Goal: Ask a question

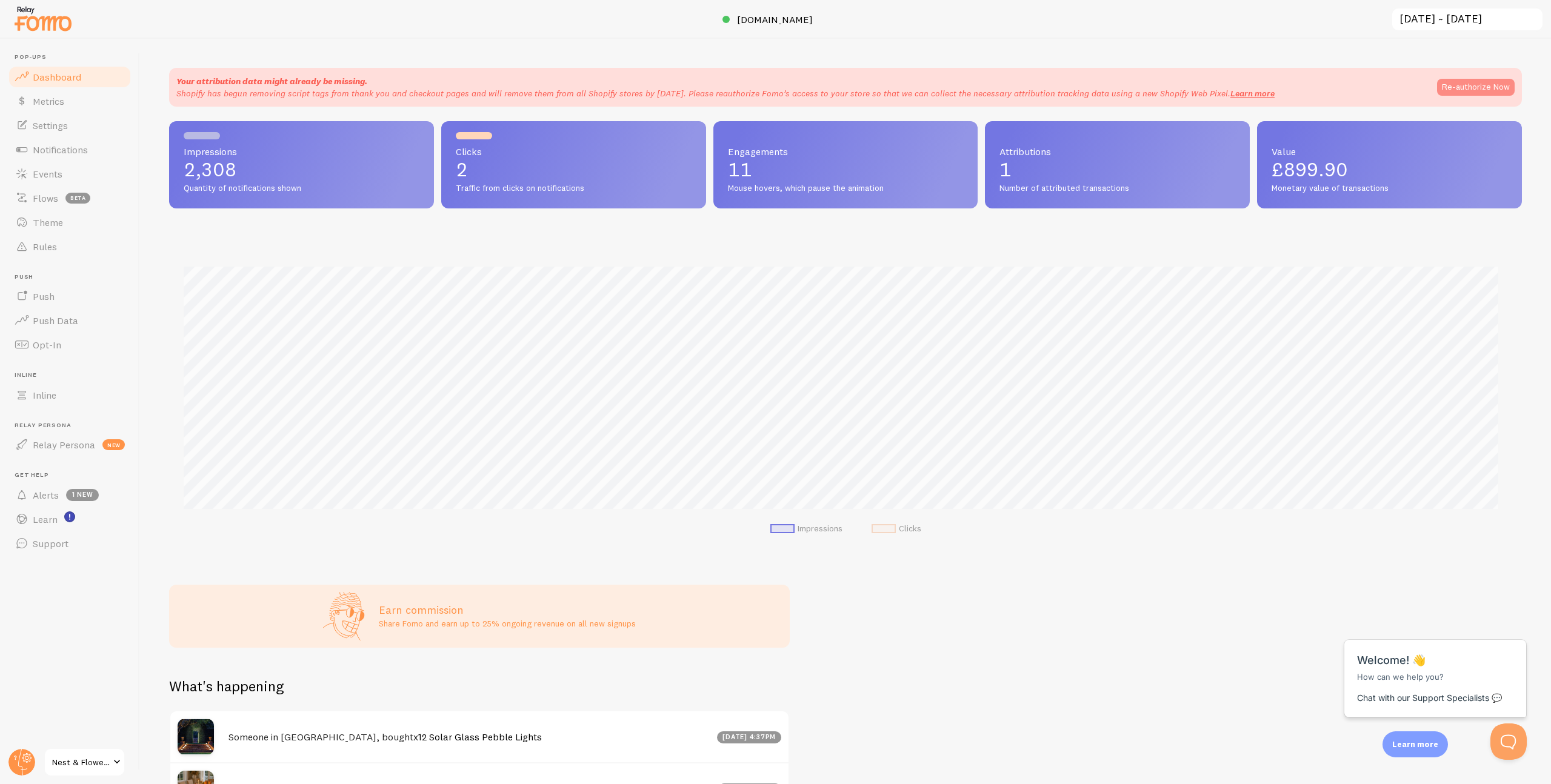
click at [1444, 82] on button "Re-authorize Now" at bounding box center [1475, 87] width 77 height 17
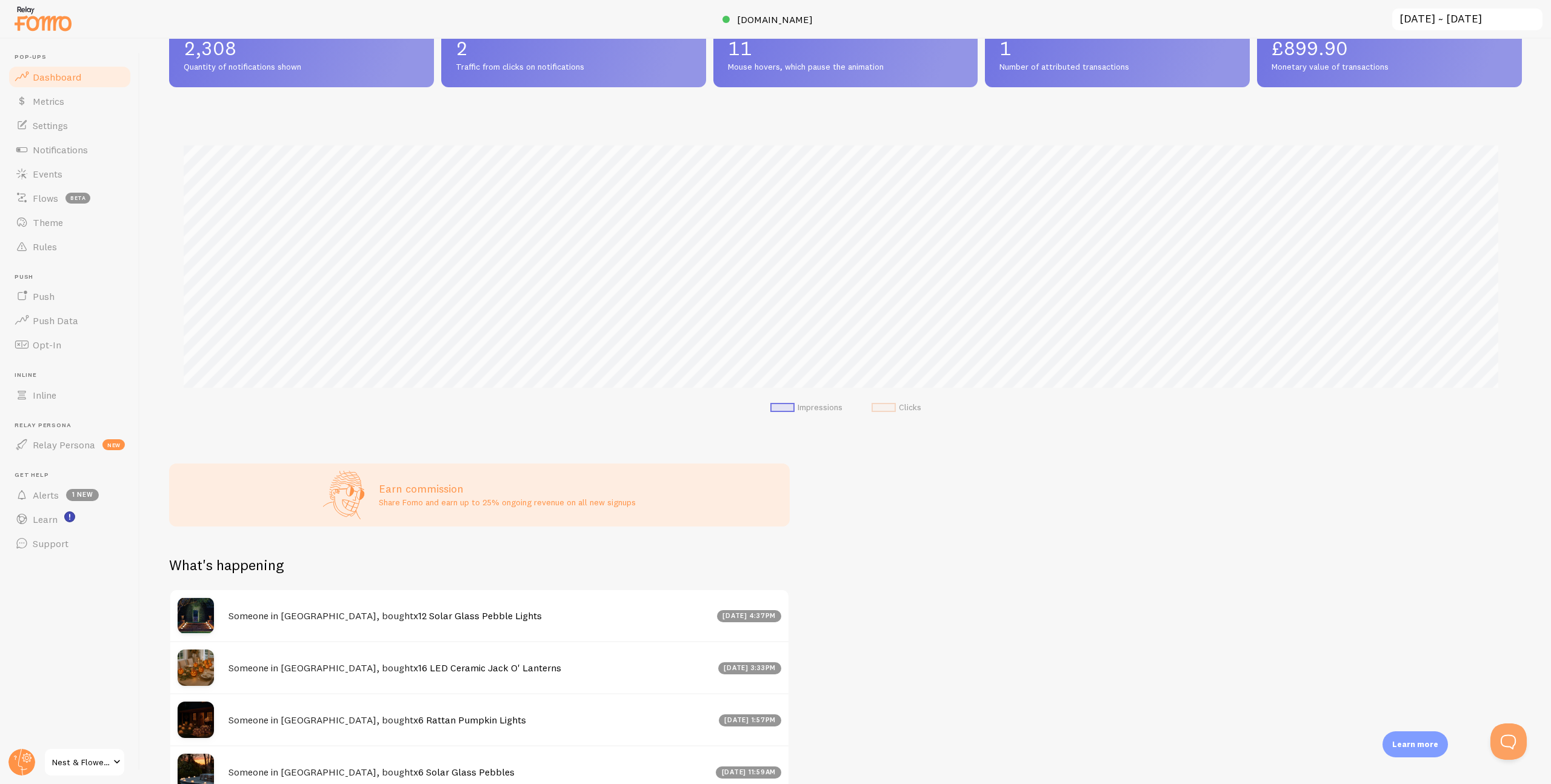
scroll to position [259, 0]
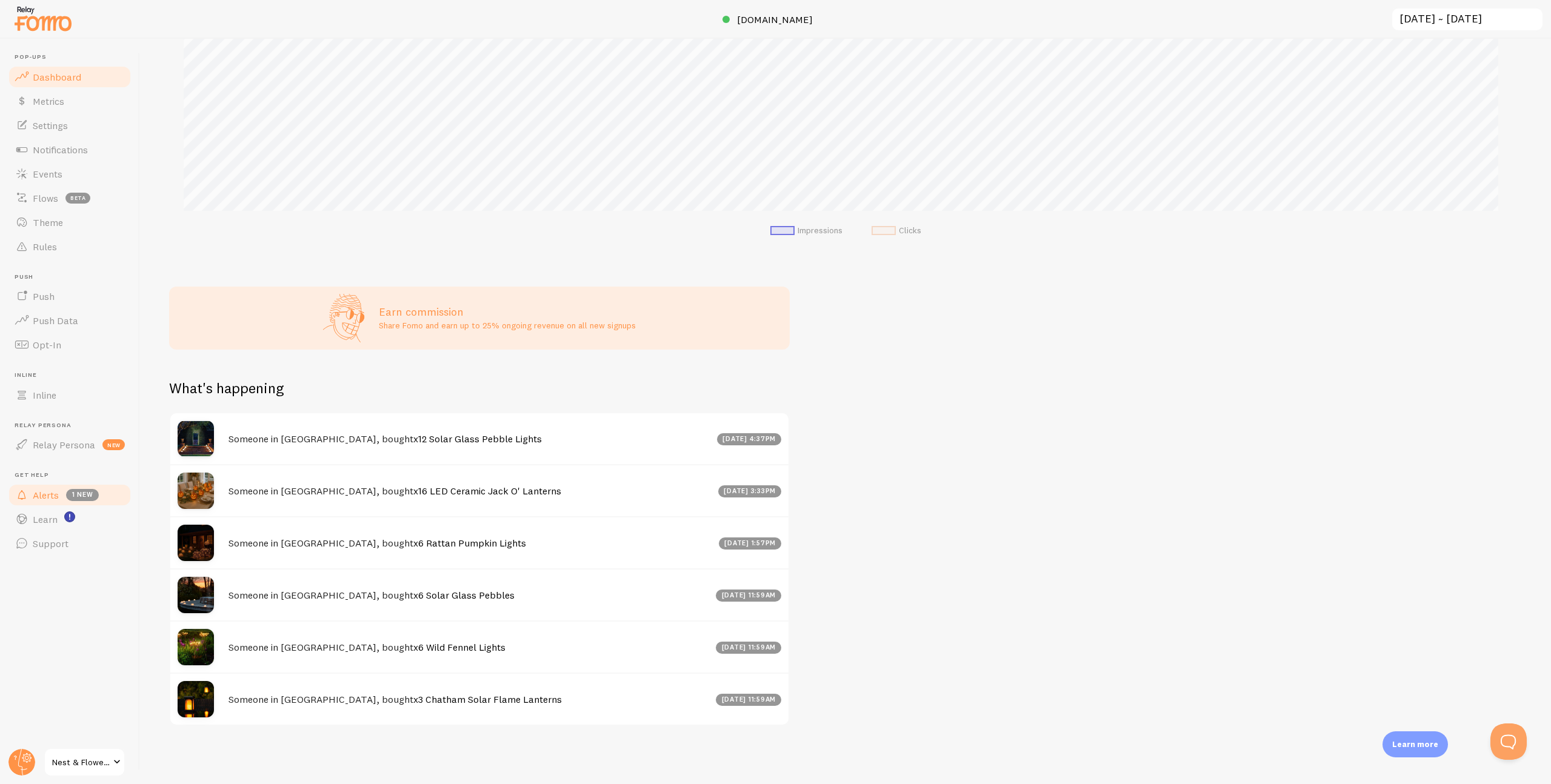
click at [41, 495] on span "Alerts" at bounding box center [46, 494] width 26 height 12
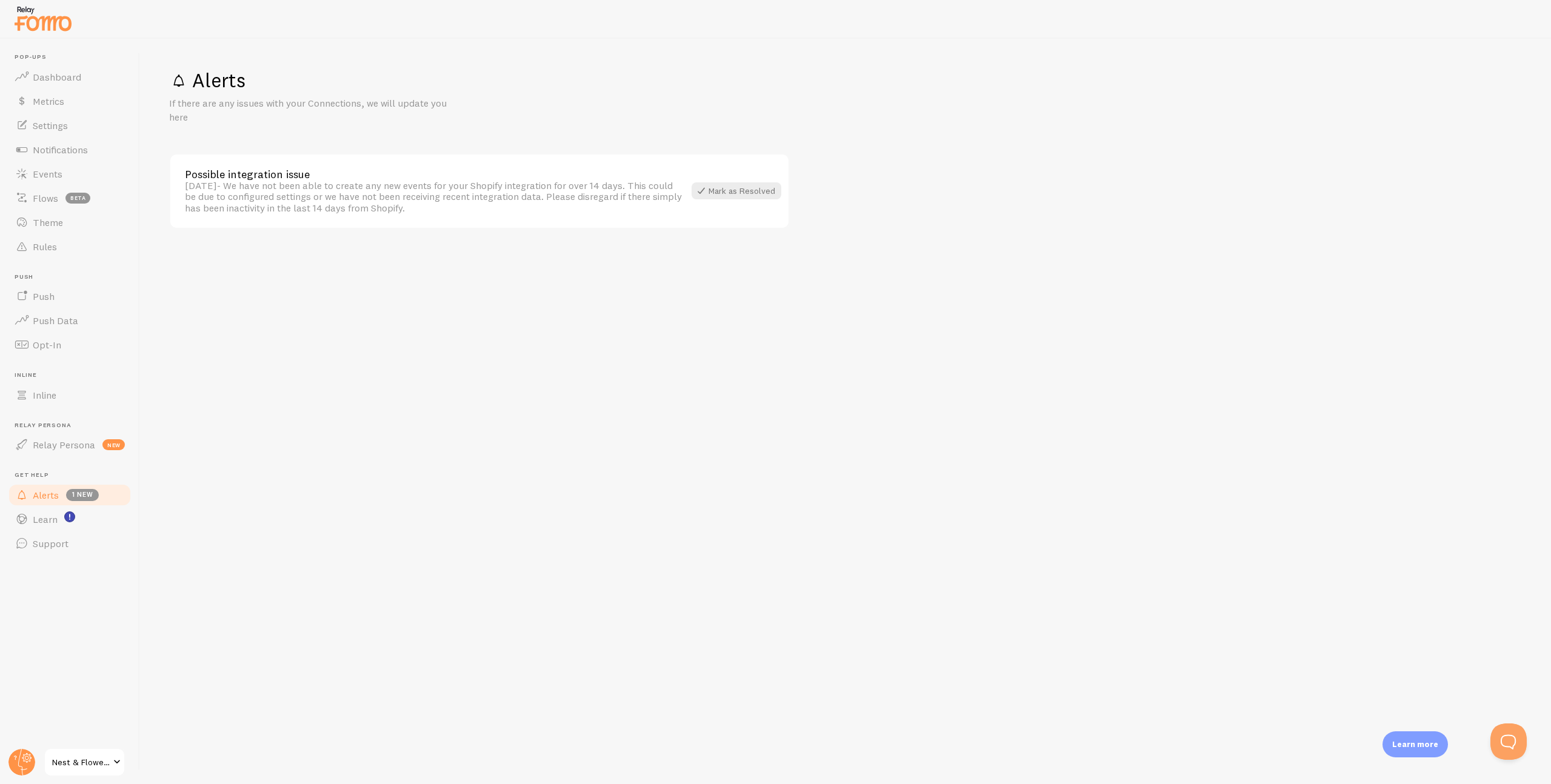
click at [320, 178] on div "Possible integration issue" at bounding box center [434, 174] width 499 height 11
click at [73, 441] on span "Relay Persona" at bounding box center [63, 444] width 63 height 12
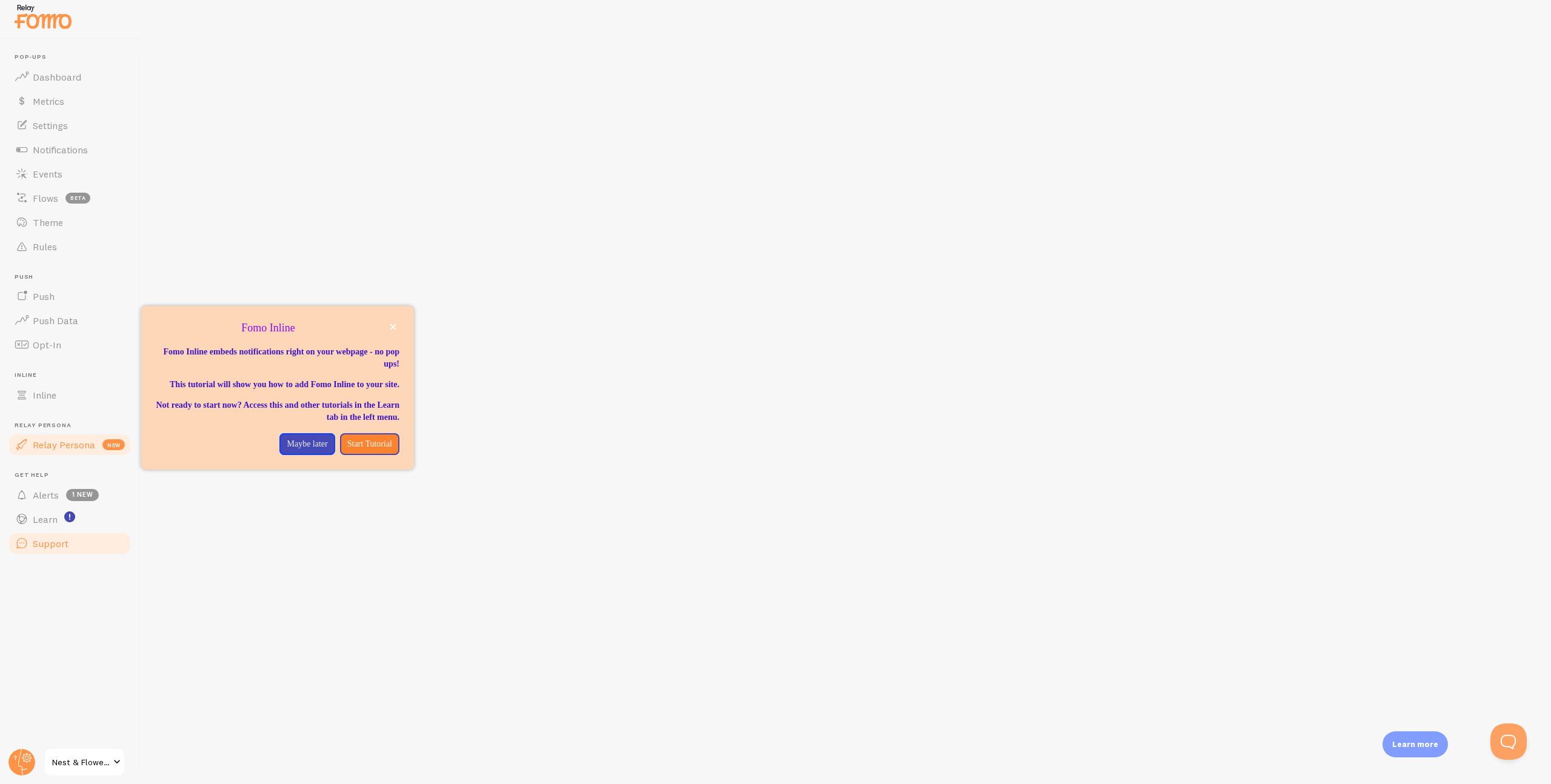
click at [44, 551] on link "Support" at bounding box center [69, 543] width 124 height 24
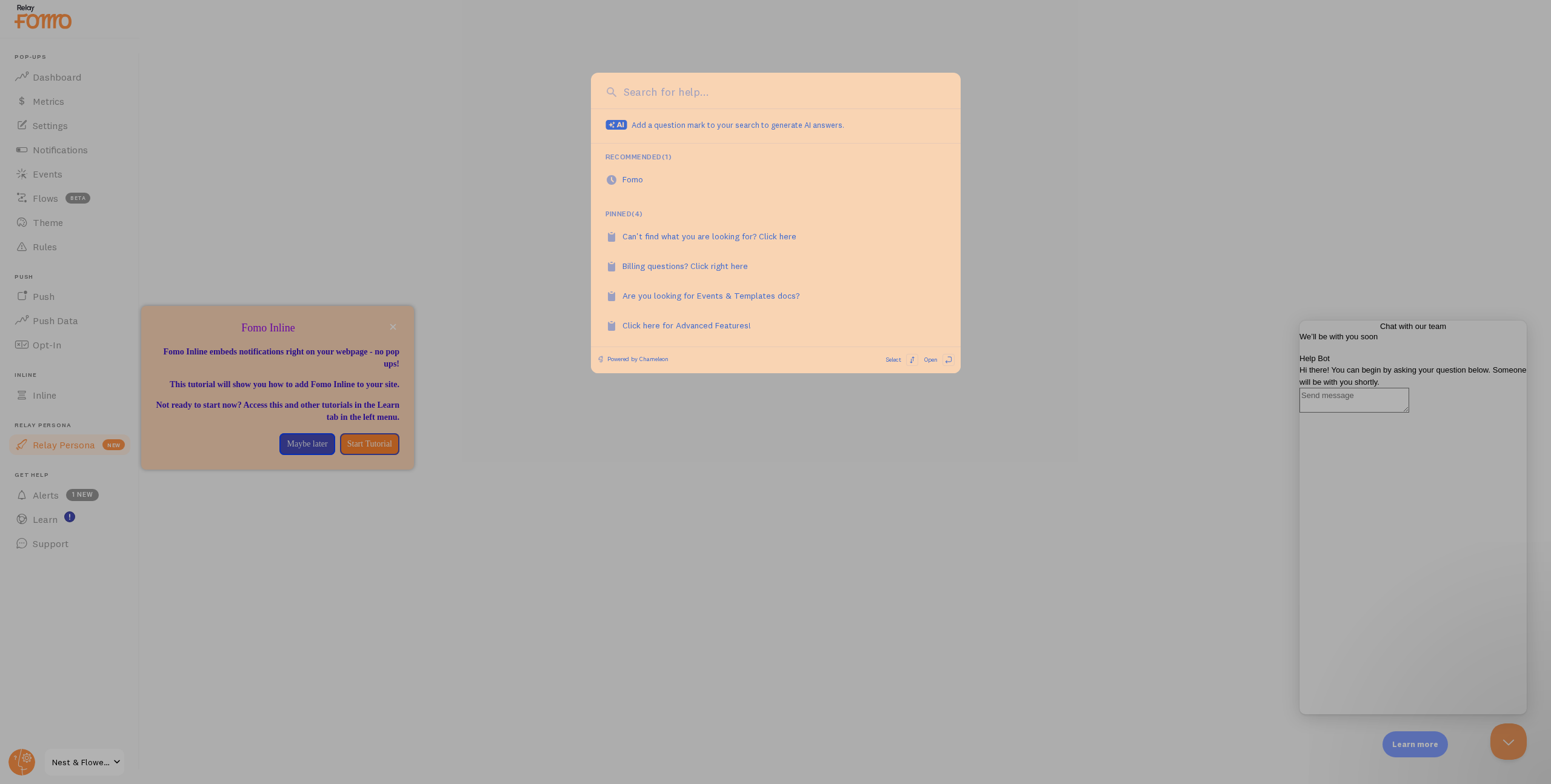
click at [405, 203] on div at bounding box center [775, 392] width 1551 height 784
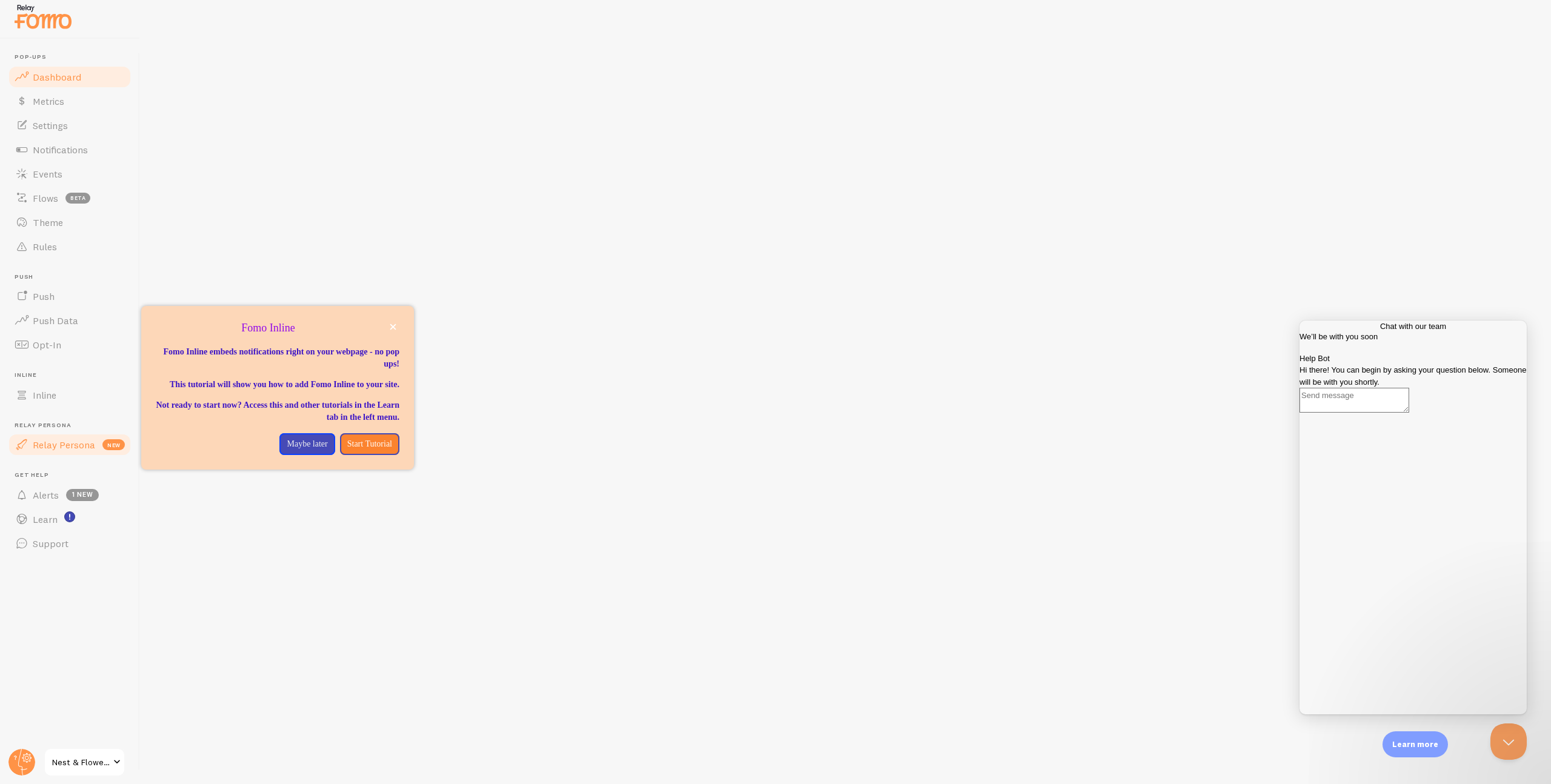
click at [60, 77] on span "Dashboard" at bounding box center [57, 76] width 49 height 12
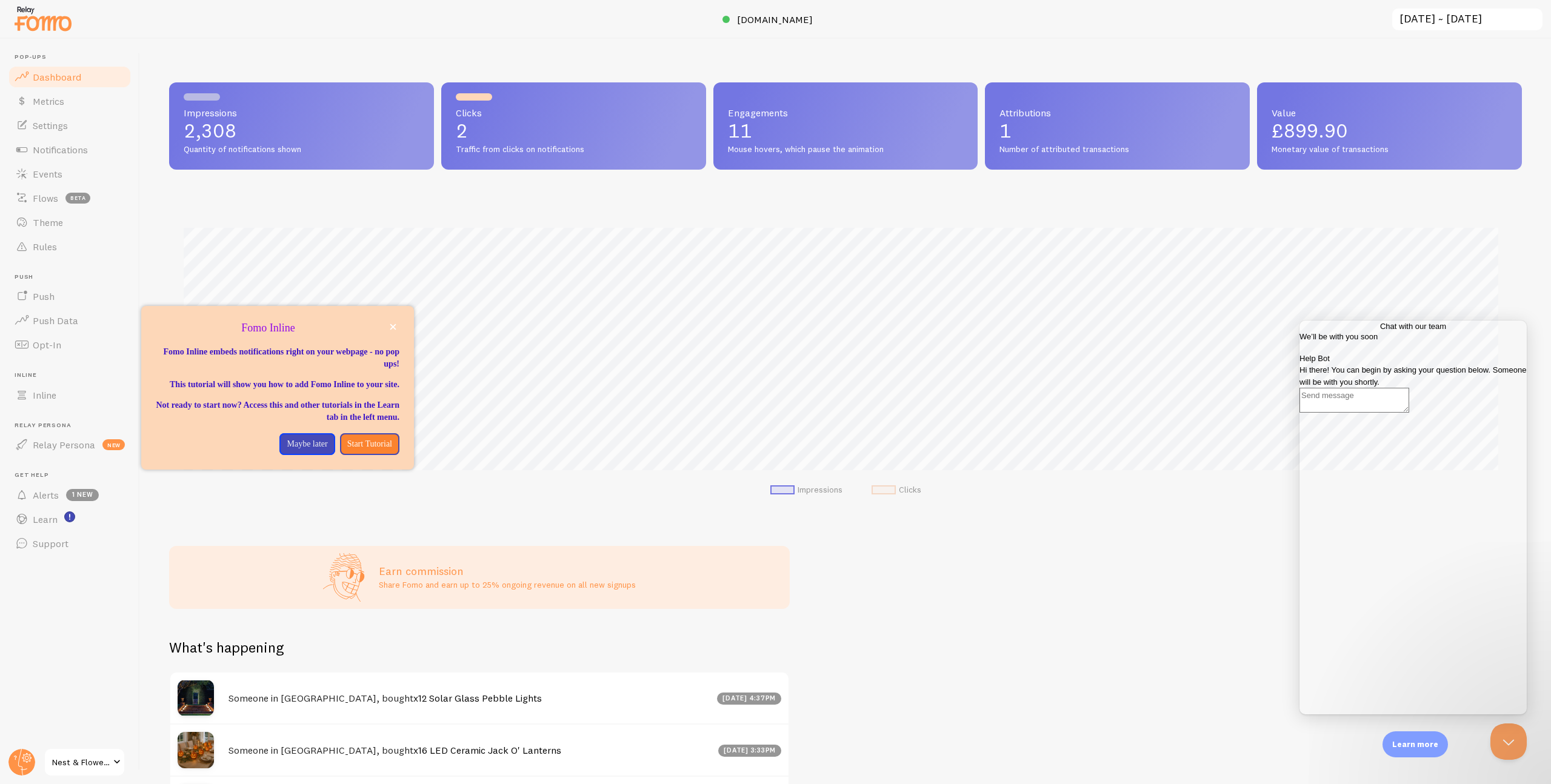
scroll to position [318, 1344]
click at [880, 555] on div "Impressions 2,308 Quantity of notifications shown Clicks 2 Traffic from clicks …" at bounding box center [845, 412] width 1410 height 745
click at [1380, 412] on textarea "Write chat message" at bounding box center [1353, 400] width 110 height 25
type textarea "hi could you please check if the notifications are working? I can't see them wh…"
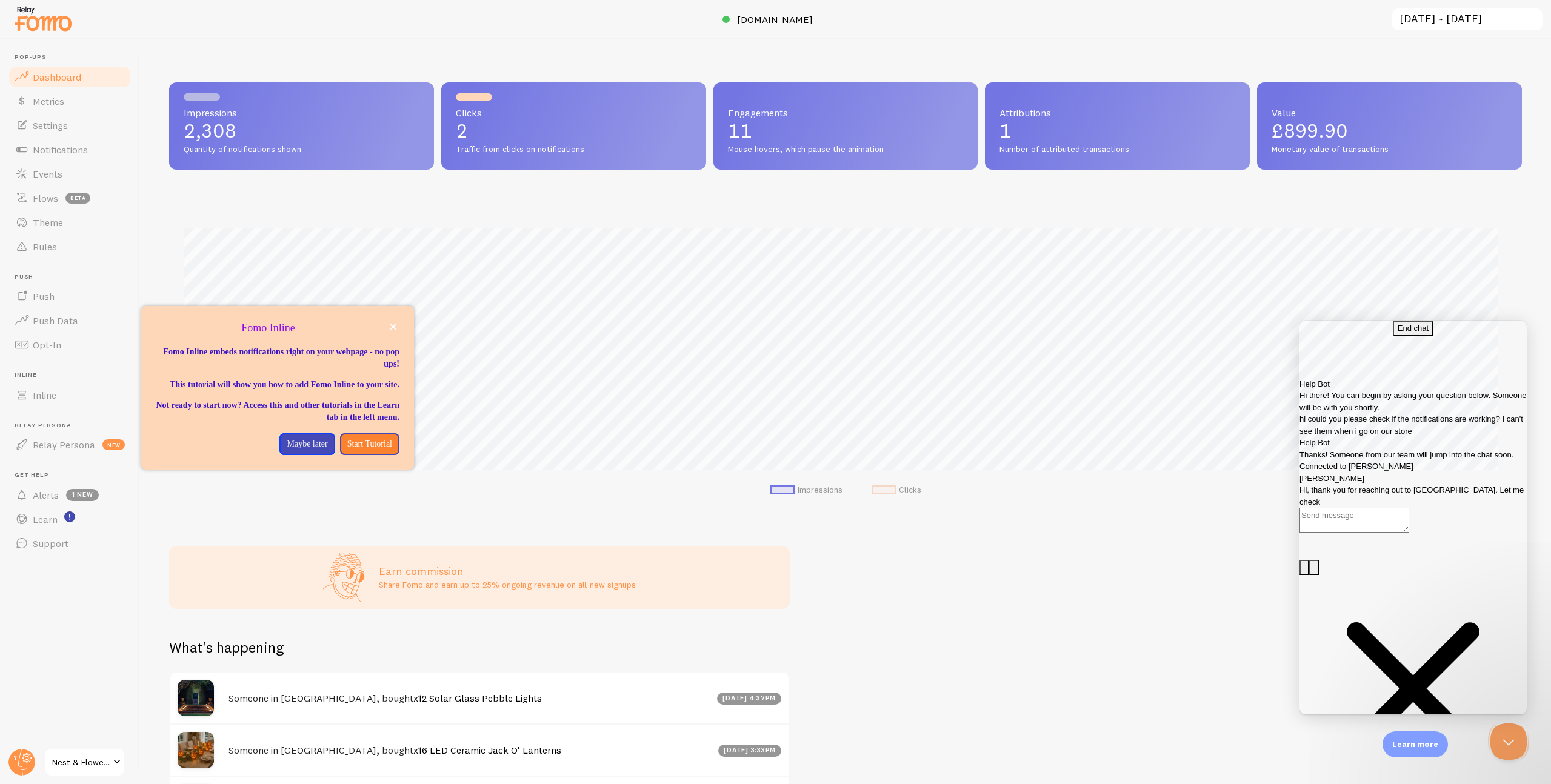
scroll to position [40, 0]
